Goal: Information Seeking & Learning: Stay updated

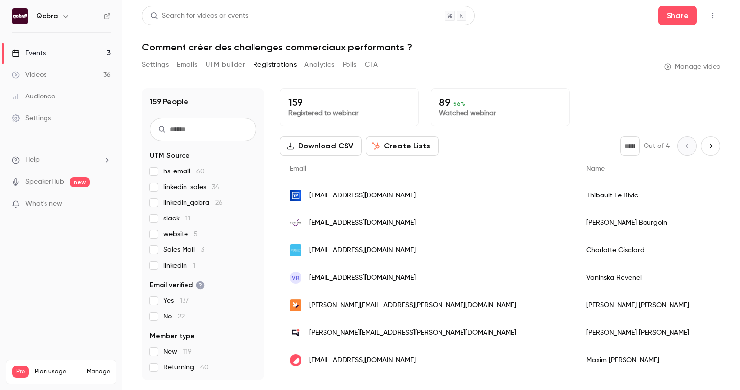
click at [39, 60] on link "Events 3" at bounding box center [61, 54] width 122 height 22
